Goal: Check status: Check status

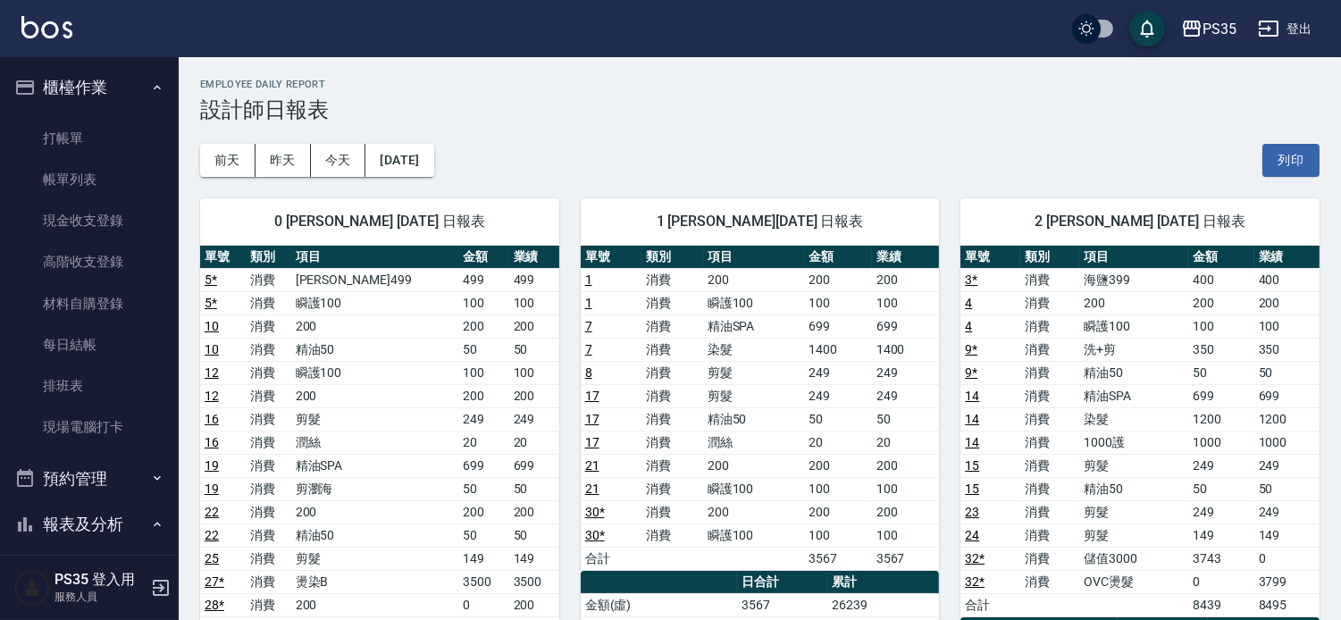
scroll to position [297, 0]
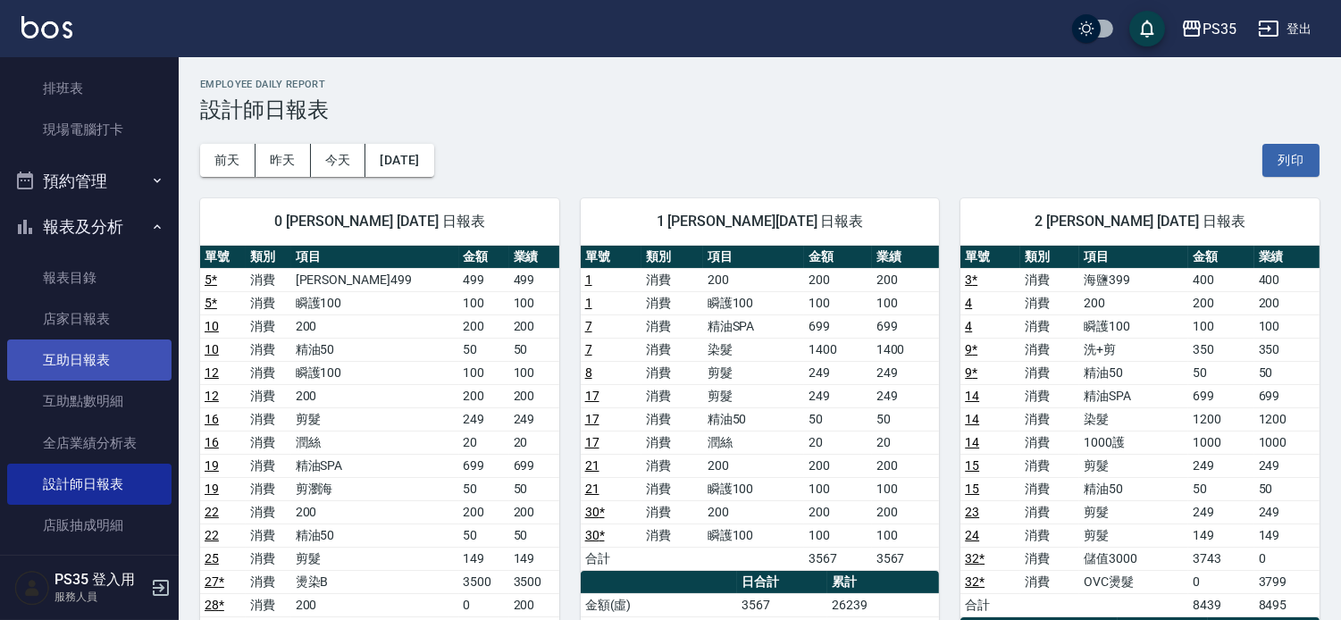
click at [70, 367] on link "互助日報表" at bounding box center [89, 359] width 164 height 41
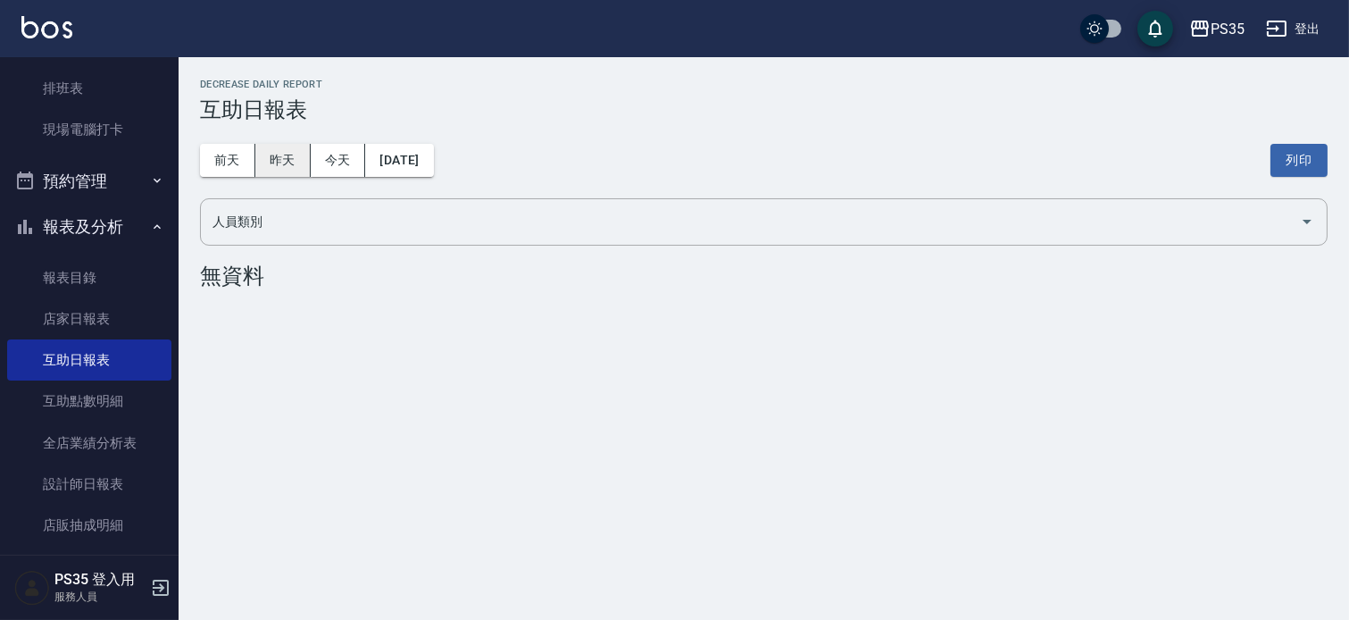
click at [305, 156] on button "昨天" at bounding box center [282, 160] width 55 height 33
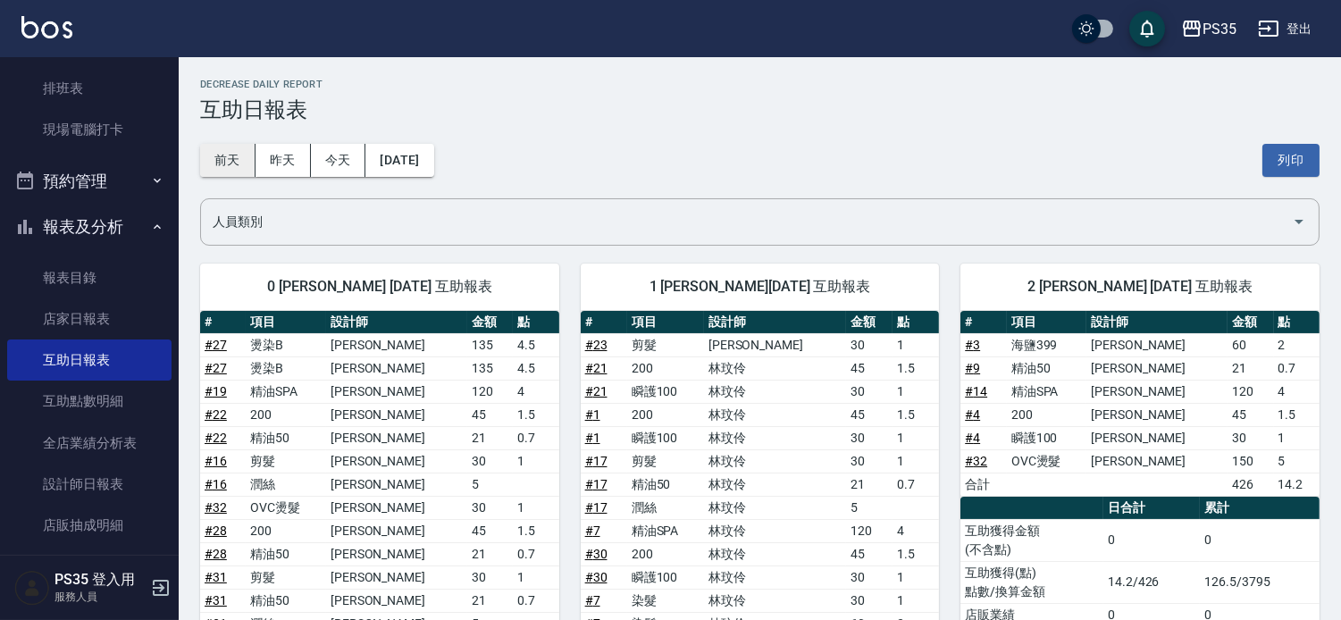
click at [217, 172] on button "前天" at bounding box center [227, 160] width 55 height 33
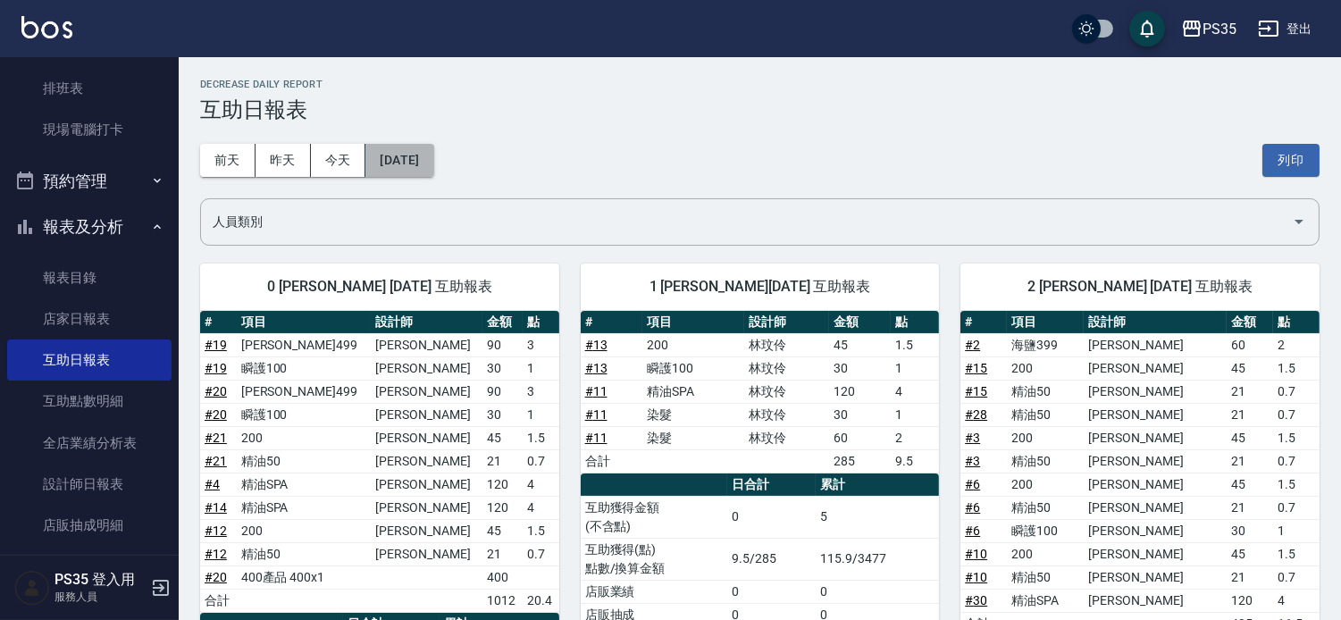
click at [393, 161] on button "[DATE]" at bounding box center [399, 160] width 68 height 33
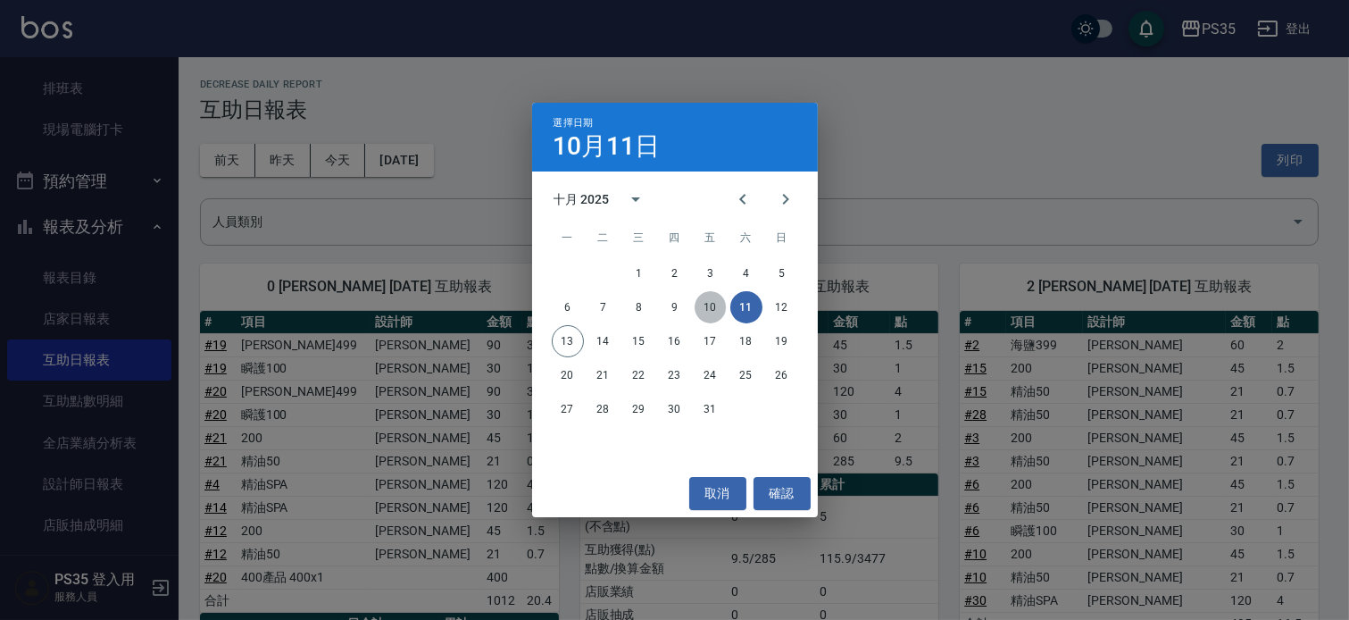
click at [706, 302] on button "10" at bounding box center [711, 307] width 32 height 32
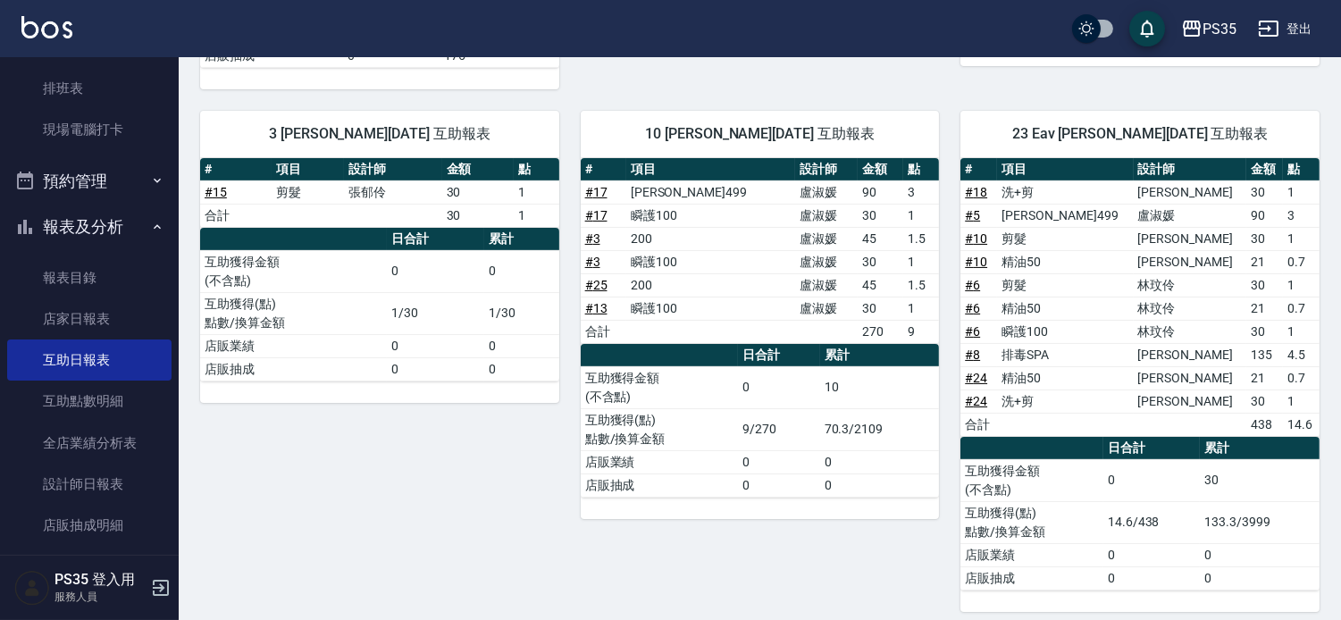
scroll to position [694, 0]
